Goal: Check status: Check status

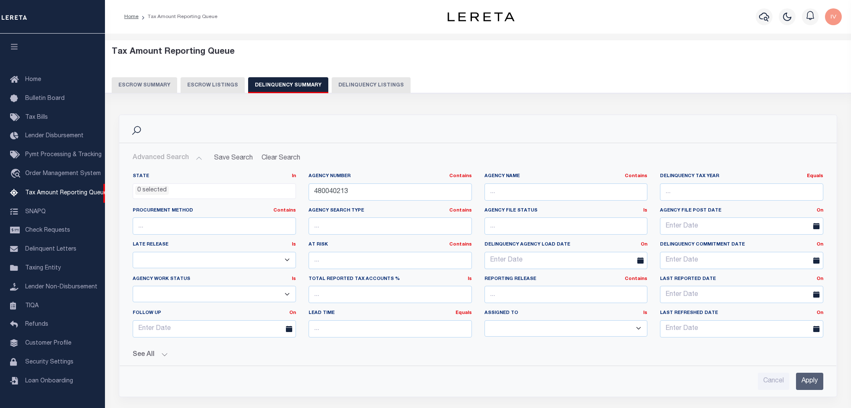
select select
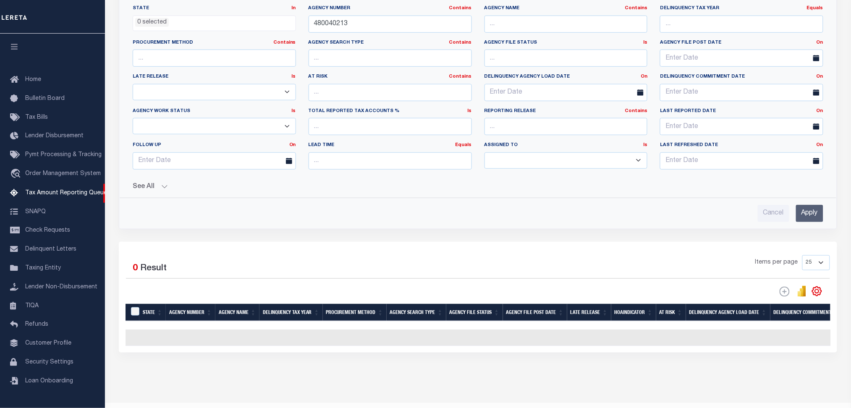
scroll to position [168, 0]
click at [331, 26] on input "480040213" at bounding box center [390, 24] width 163 height 17
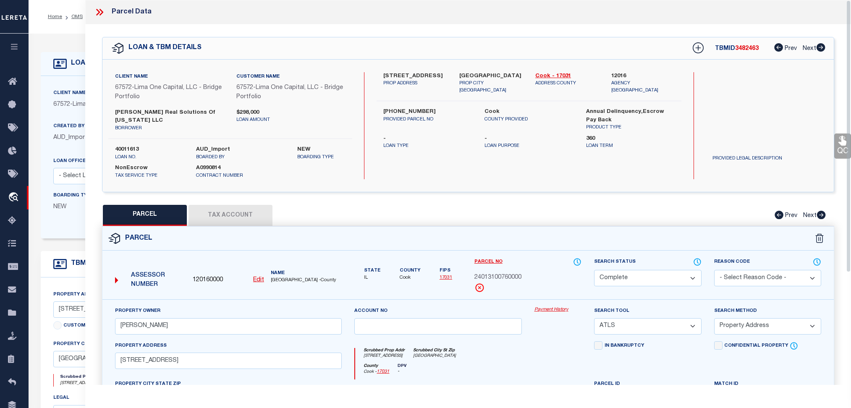
select select "200"
select select "CP"
select select "ATL"
select select "ADD"
select select "NonEscrow"
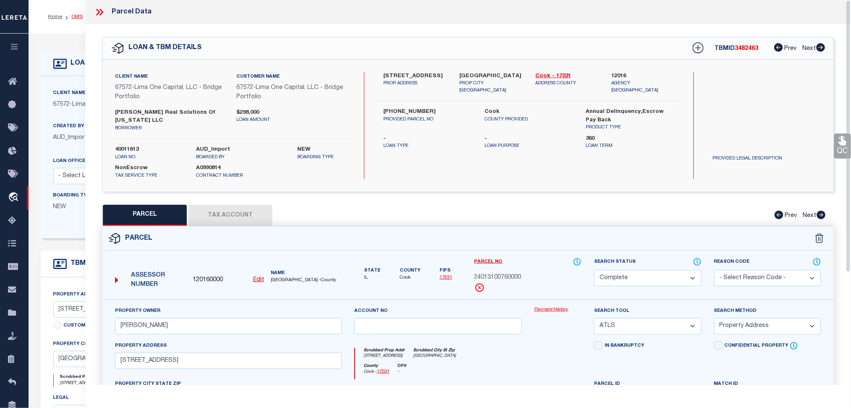
click at [74, 14] on link "OMS" at bounding box center [76, 16] width 11 height 5
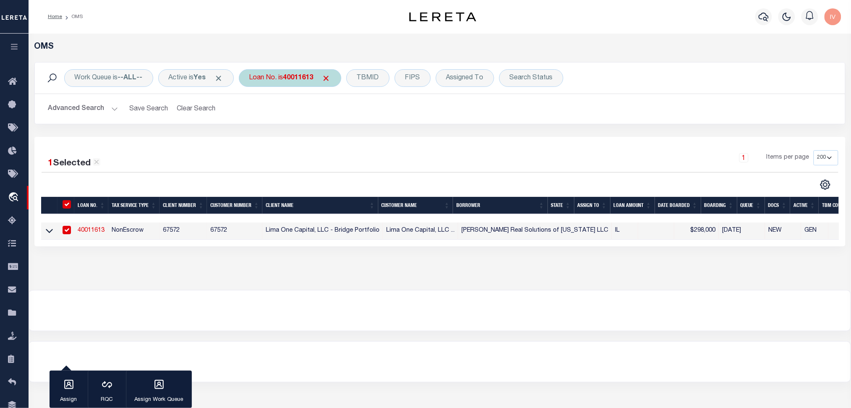
click at [306, 83] on div "Loan No. is 40011613" at bounding box center [290, 78] width 102 height 18
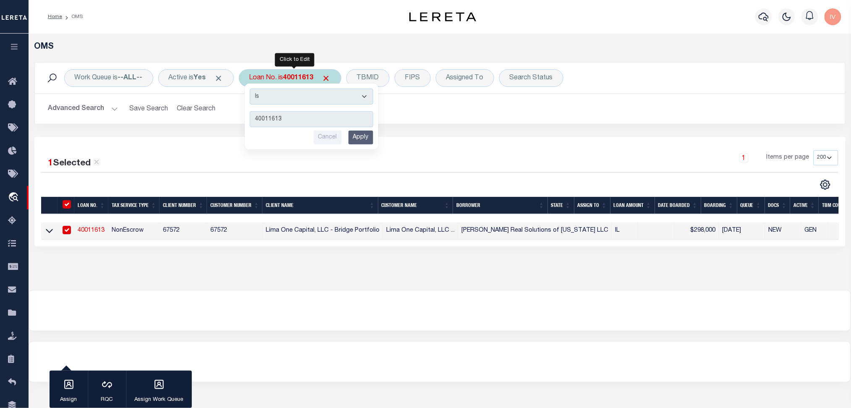
type input "3040159"
click at [360, 136] on input "Apply" at bounding box center [361, 138] width 25 height 14
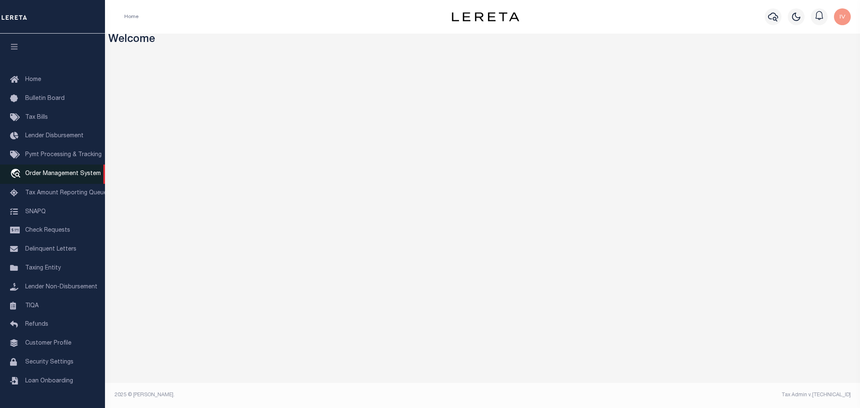
click at [57, 172] on span "Order Management System" at bounding box center [63, 174] width 76 height 6
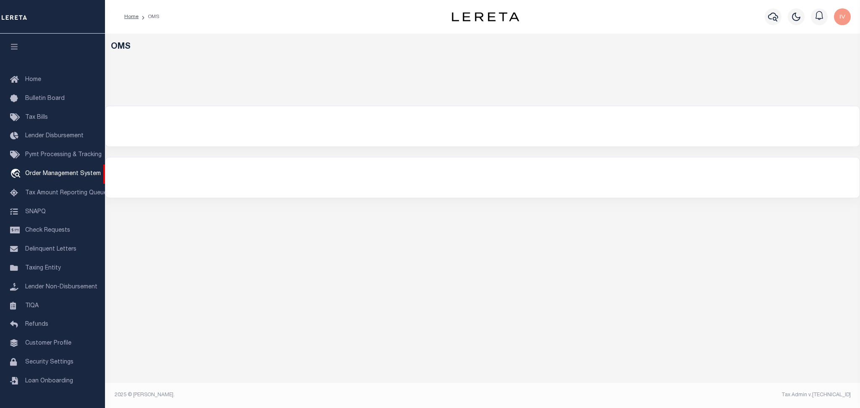
select select "200"
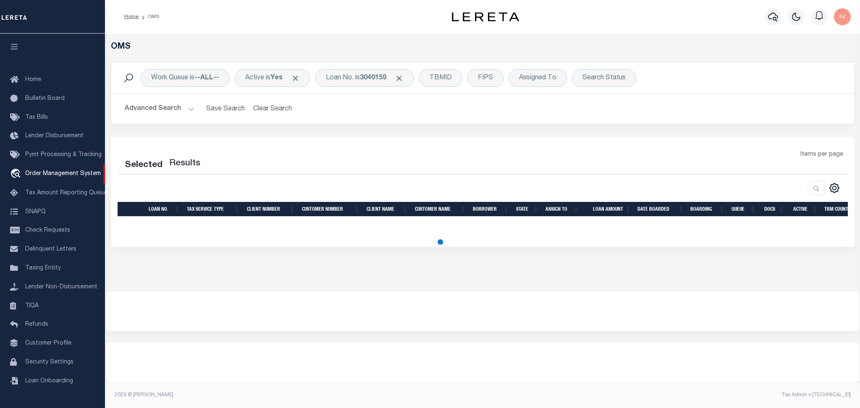
select select "200"
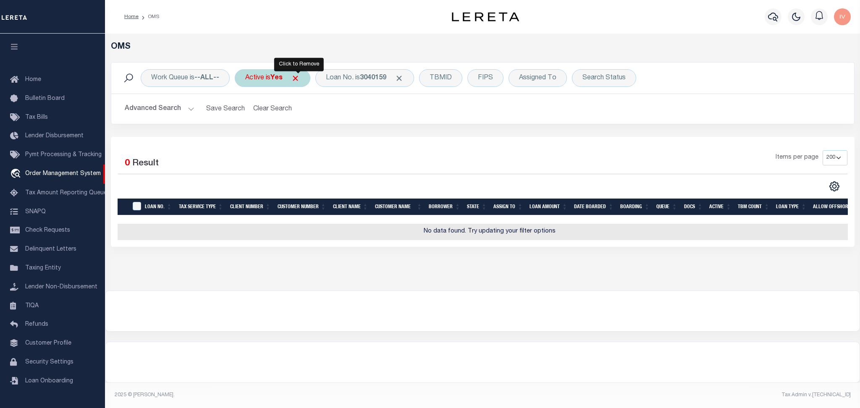
click at [299, 77] on span "Click to Remove" at bounding box center [295, 78] width 9 height 9
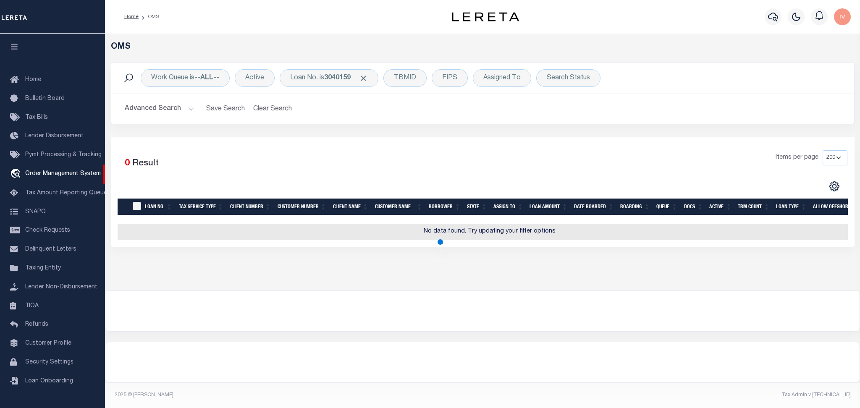
click at [334, 129] on div "Work Queue is --ALL-- Active Loan No. is 3040159 TBMID FIPS Assigned To Search …" at bounding box center [483, 99] width 756 height 75
click at [336, 86] on div "Loan No. is 3040159" at bounding box center [329, 78] width 99 height 18
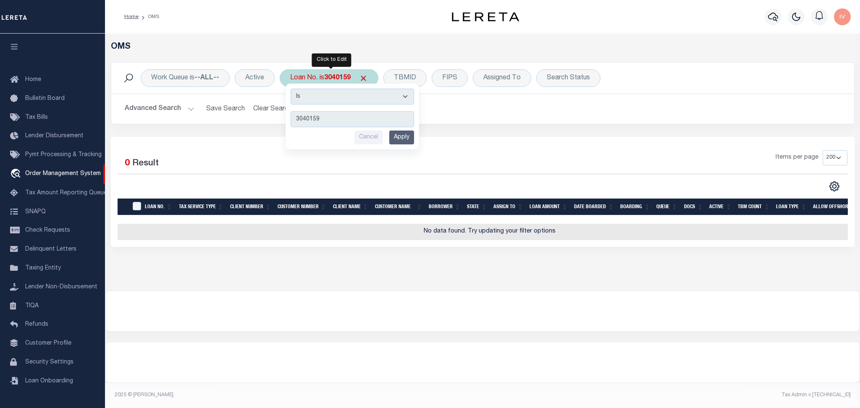
click at [394, 146] on div "Is Contains 3040159 Cancel Apply" at bounding box center [353, 117] width 134 height 66
click at [402, 139] on input "Apply" at bounding box center [401, 138] width 25 height 14
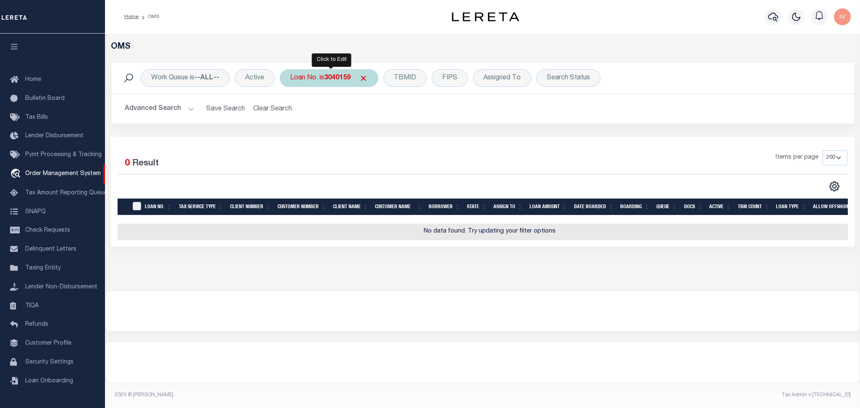
click at [341, 79] on b "3040159" at bounding box center [337, 78] width 26 height 7
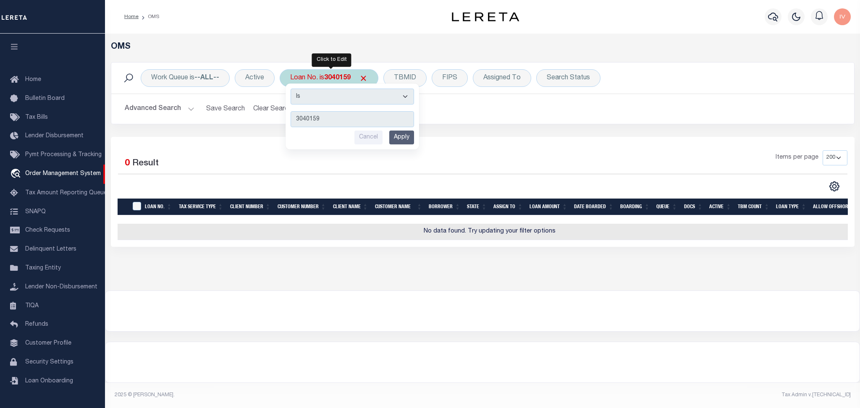
click at [404, 145] on div "Is Contains 3040159 Cancel Apply" at bounding box center [353, 117] width 134 height 66
click at [404, 143] on input "Apply" at bounding box center [401, 138] width 25 height 14
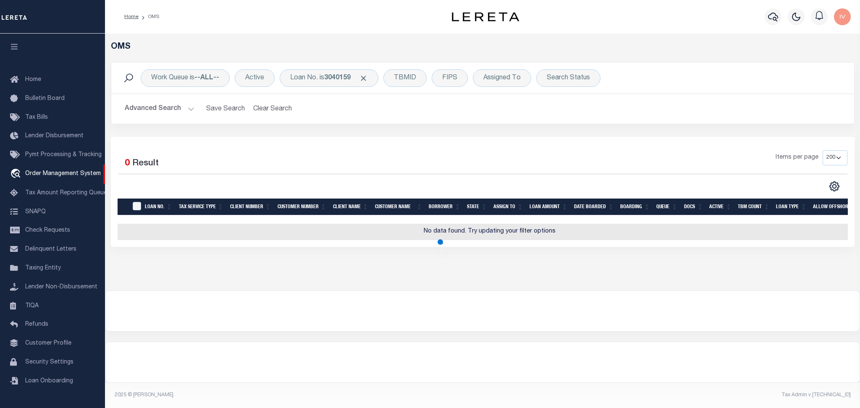
click at [171, 106] on button "Advanced Search" at bounding box center [160, 109] width 70 height 16
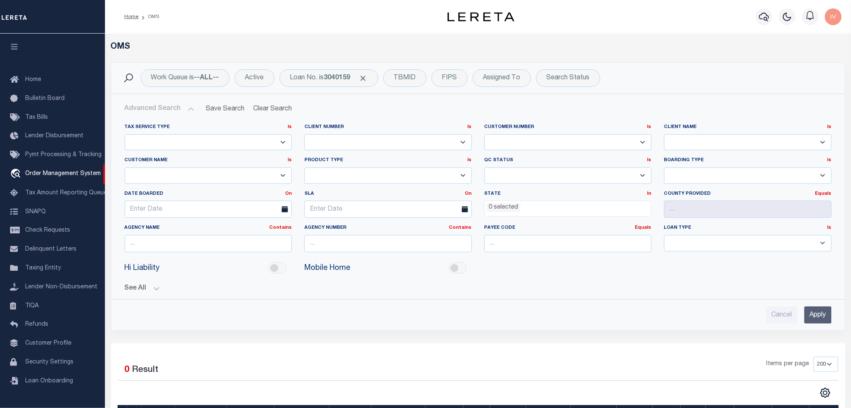
click at [157, 290] on button "See All" at bounding box center [478, 289] width 707 height 8
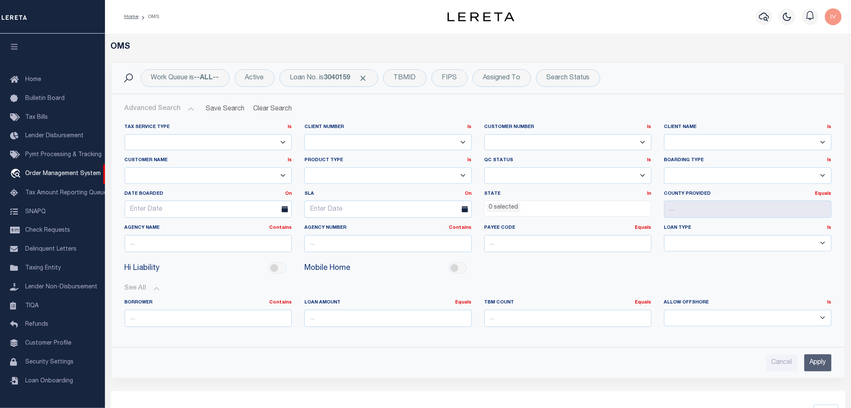
click at [152, 292] on button "See All" at bounding box center [478, 289] width 707 height 8
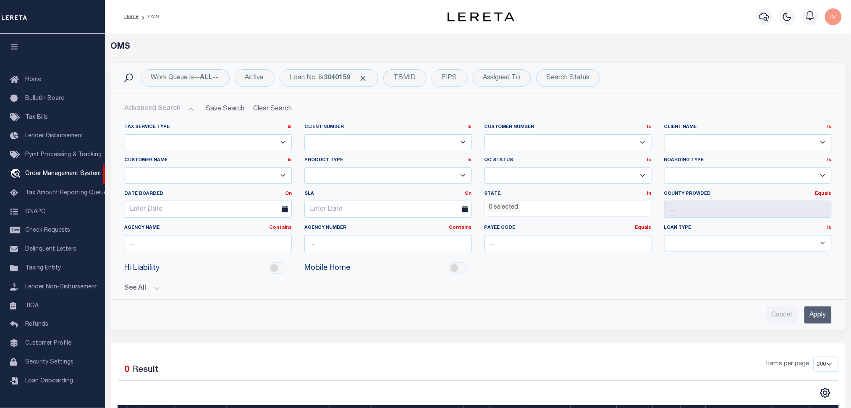
click at [179, 108] on button "Advanced Search" at bounding box center [160, 109] width 70 height 16
